Goal: Task Accomplishment & Management: Use online tool/utility

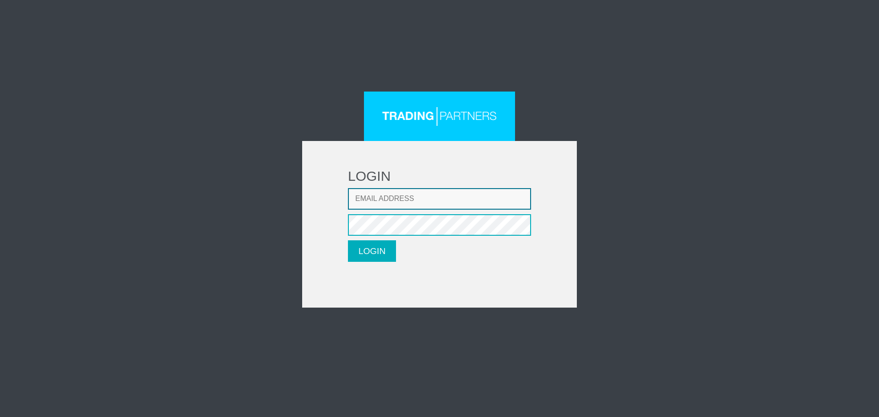
type input "[EMAIL_ADDRESS][DOMAIN_NAME]"
drag, startPoint x: 330, startPoint y: 257, endPoint x: 375, endPoint y: 255, distance: 45.4
click at [341, 257] on form "LOGIN Email address [EMAIL_ADDRESS][DOMAIN_NAME] Password LOGIN Please wait..." at bounding box center [439, 224] width 275 height 167
click at [379, 255] on button "LOGIN" at bounding box center [372, 251] width 48 height 22
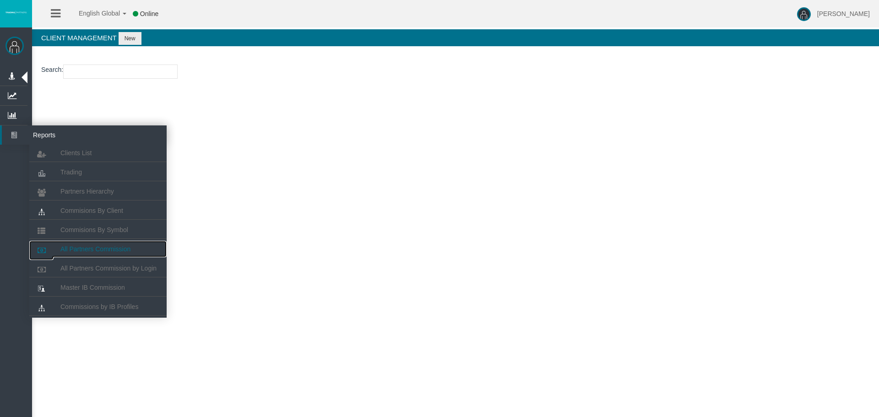
click at [109, 251] on span "All Partners Commission" at bounding box center [95, 248] width 70 height 7
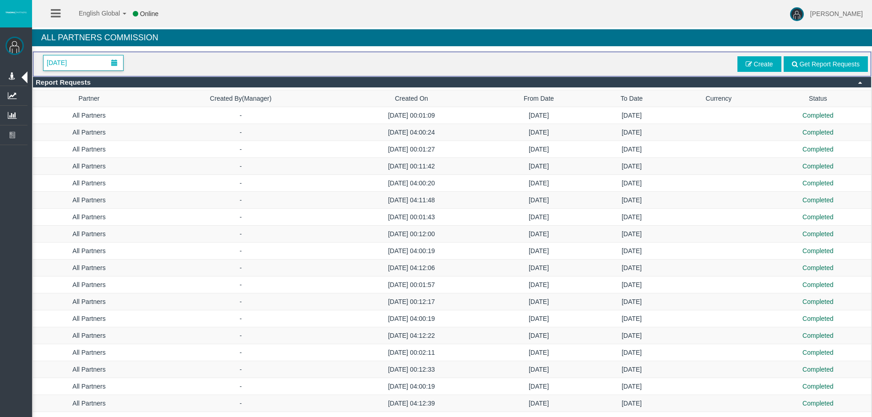
click at [97, 63] on span "January 2025" at bounding box center [84, 62] width 80 height 15
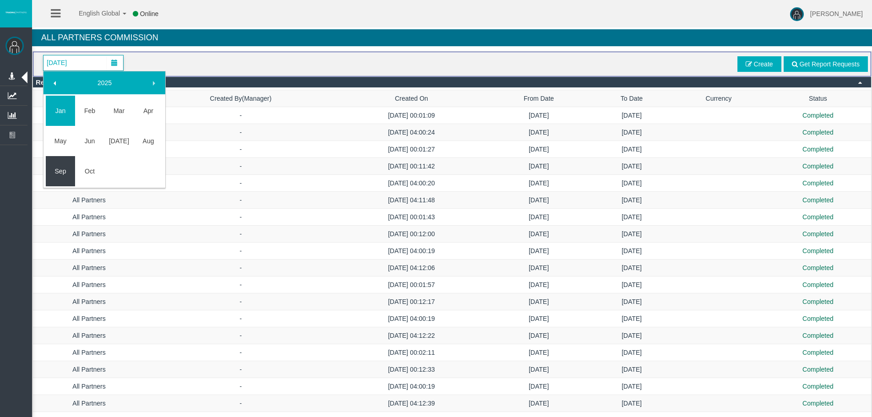
click at [67, 167] on link "Sep" at bounding box center [60, 171] width 29 height 16
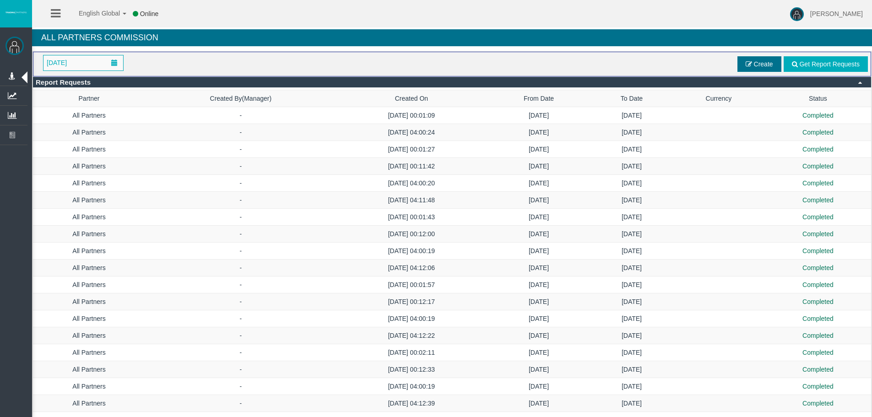
click at [746, 65] on span at bounding box center [749, 64] width 6 height 6
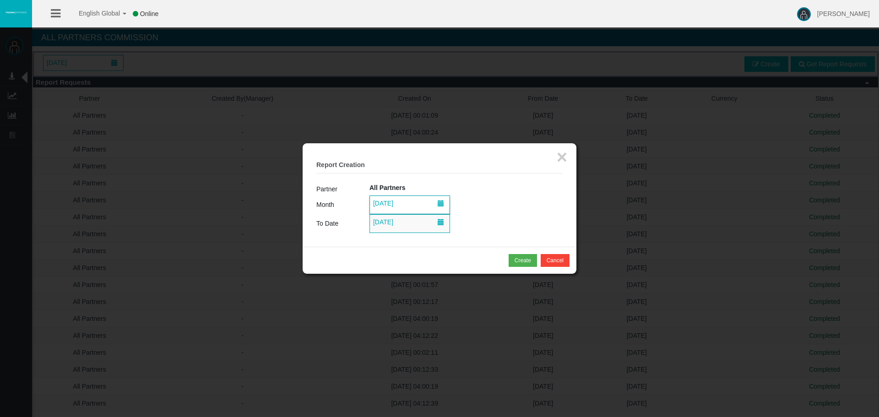
click at [422, 201] on span "01/09/2025" at bounding box center [410, 205] width 80 height 18
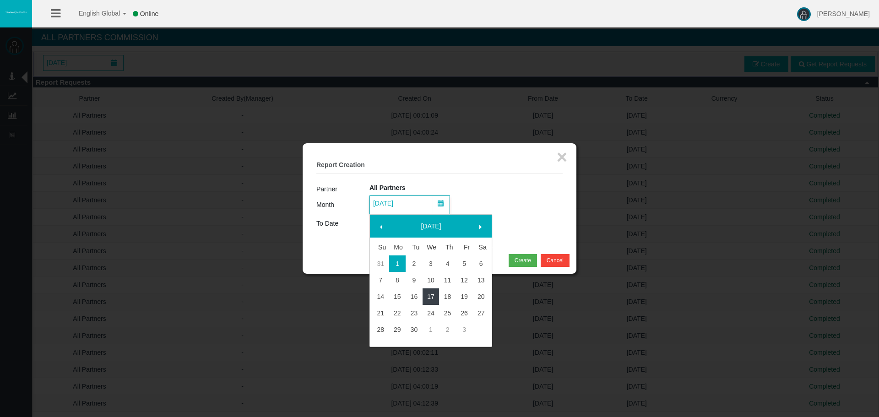
click at [420, 300] on link "16" at bounding box center [414, 297] width 17 height 16
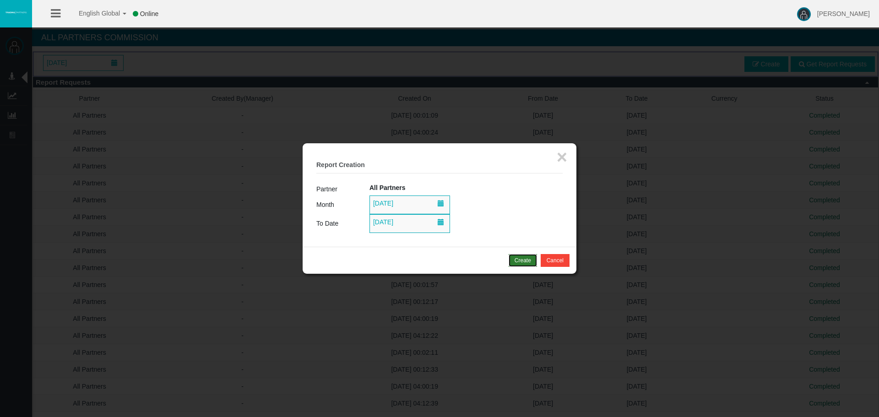
click at [522, 259] on div "Create" at bounding box center [523, 260] width 16 height 8
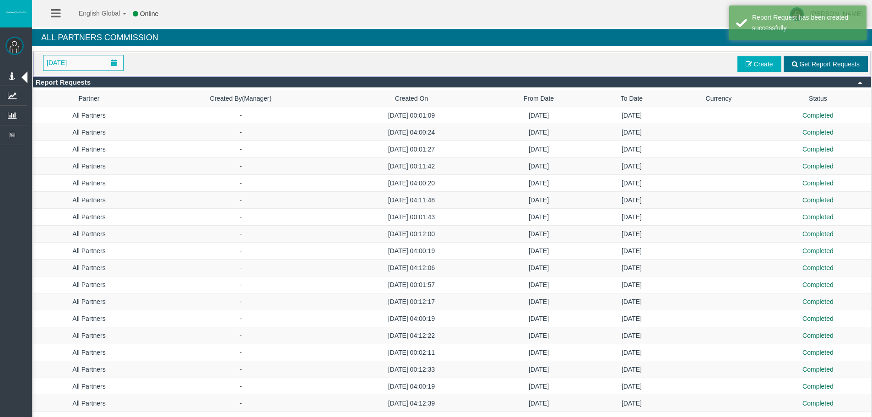
click at [839, 64] on span "Get Report Requests" at bounding box center [830, 63] width 60 height 7
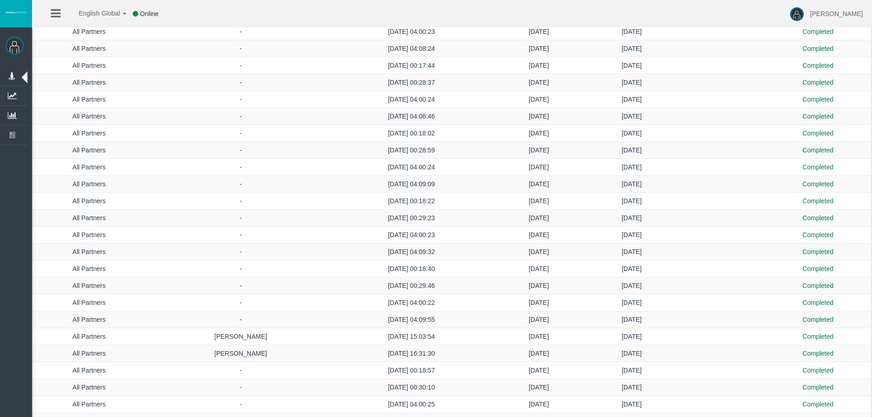
scroll to position [1854, 0]
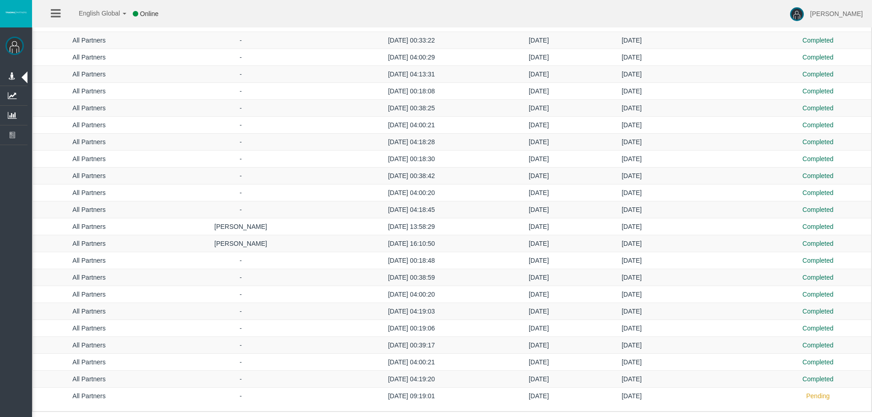
drag, startPoint x: 659, startPoint y: 59, endPoint x: 654, endPoint y: 439, distance: 379.7
click at [591, 13] on div "English Global 简体中文 English Global 日本語 한국어 Online Loizos Matthaiou Help Log Out" at bounding box center [436, 13] width 872 height 27
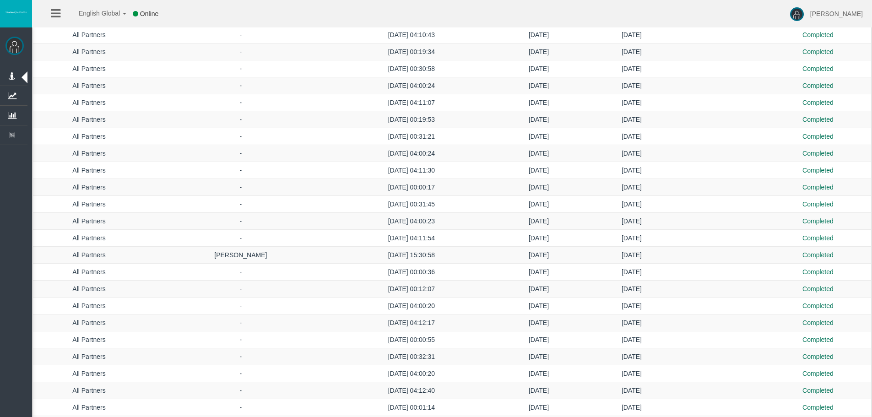
drag, startPoint x: 331, startPoint y: 58, endPoint x: 288, endPoint y: 68, distance: 44.7
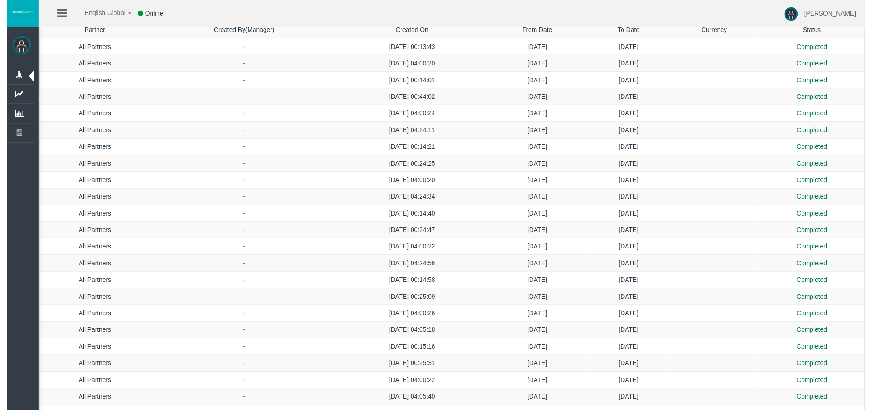
scroll to position [0, 0]
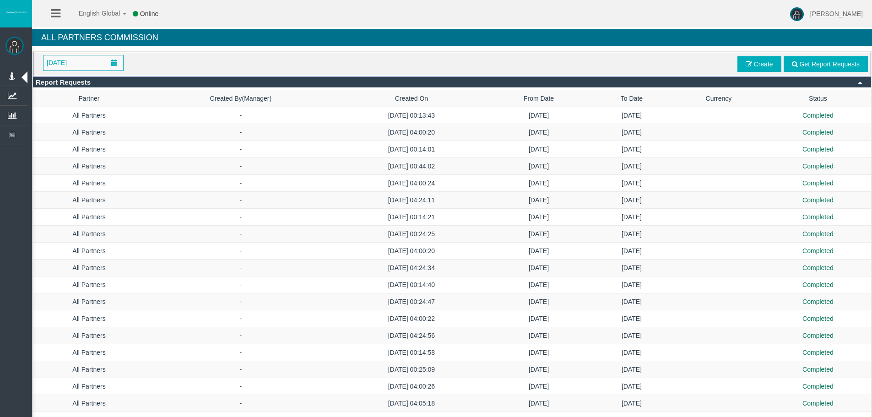
drag, startPoint x: 42, startPoint y: 225, endPoint x: 11, endPoint y: 1, distance: 226.0
click at [830, 58] on span "Get Report Requests" at bounding box center [826, 64] width 84 height 16
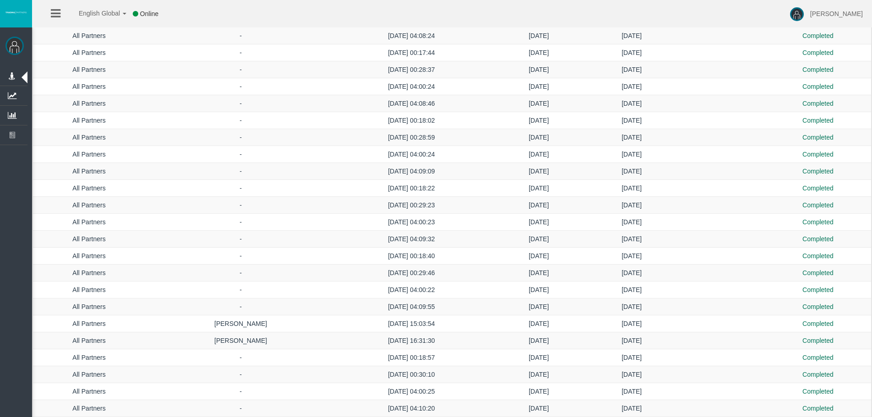
scroll to position [1854, 0]
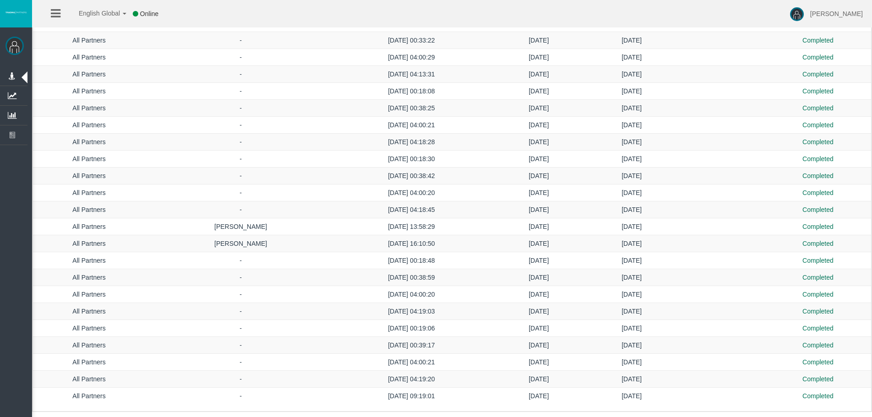
drag, startPoint x: 739, startPoint y: 63, endPoint x: 729, endPoint y: 439, distance: 375.7
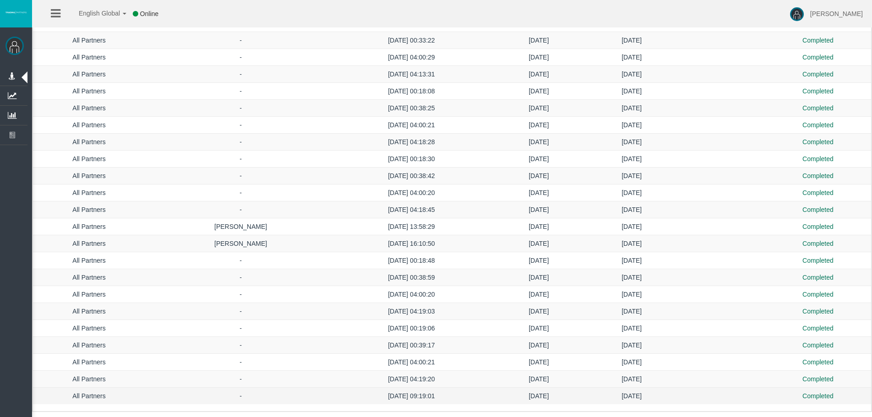
click at [755, 399] on td at bounding box center [719, 396] width 93 height 17
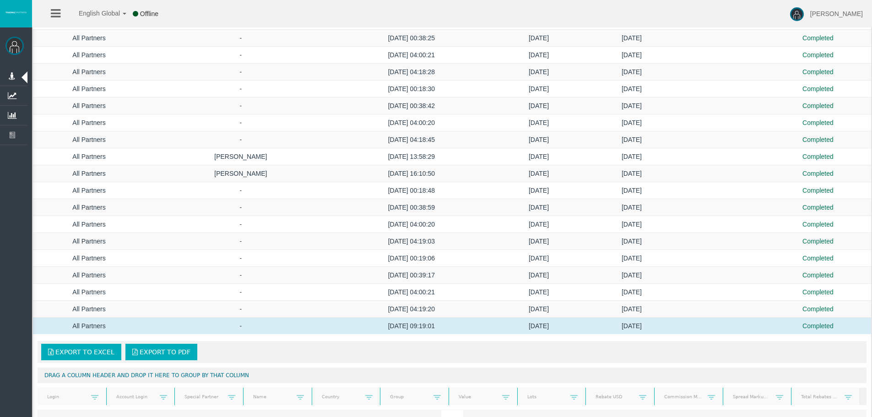
scroll to position [1999, 0]
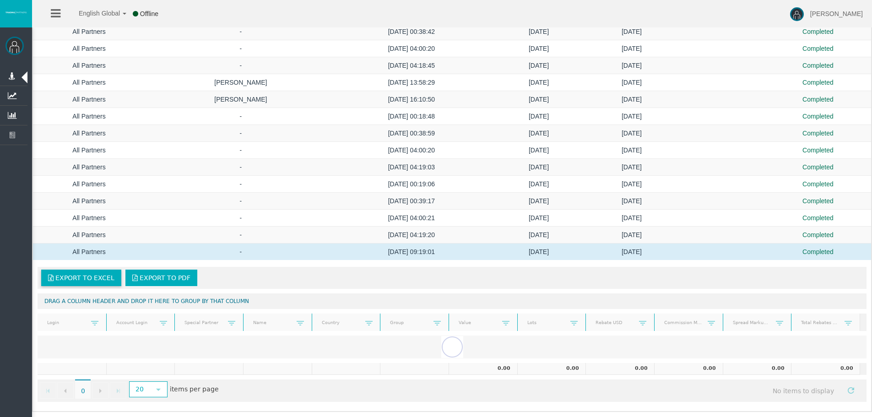
click at [111, 276] on span "Export to Excel" at bounding box center [84, 277] width 59 height 7
